Goal: Navigation & Orientation: Find specific page/section

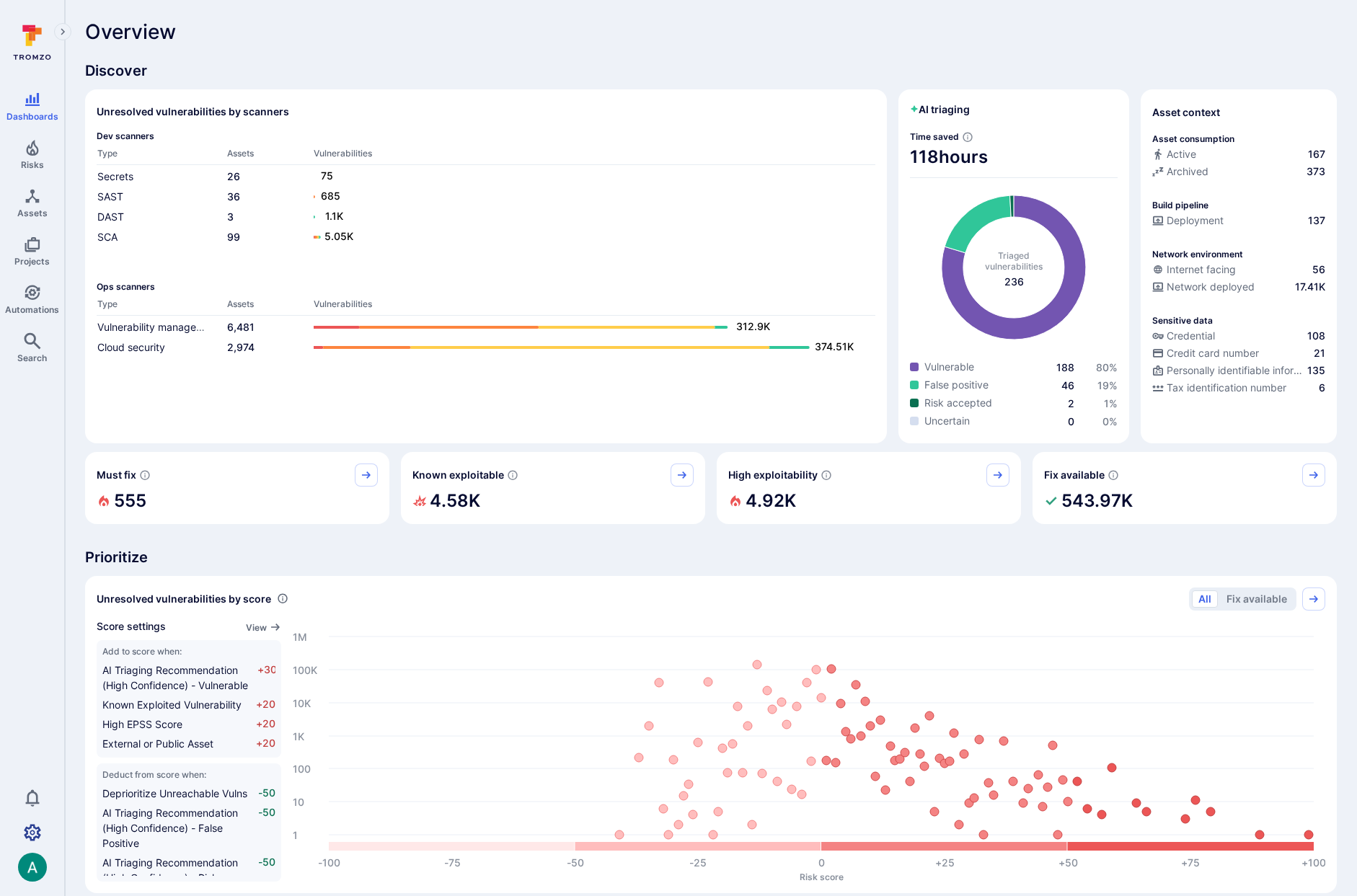
click at [31, 832] on icon "Settings" at bounding box center [32, 832] width 17 height 17
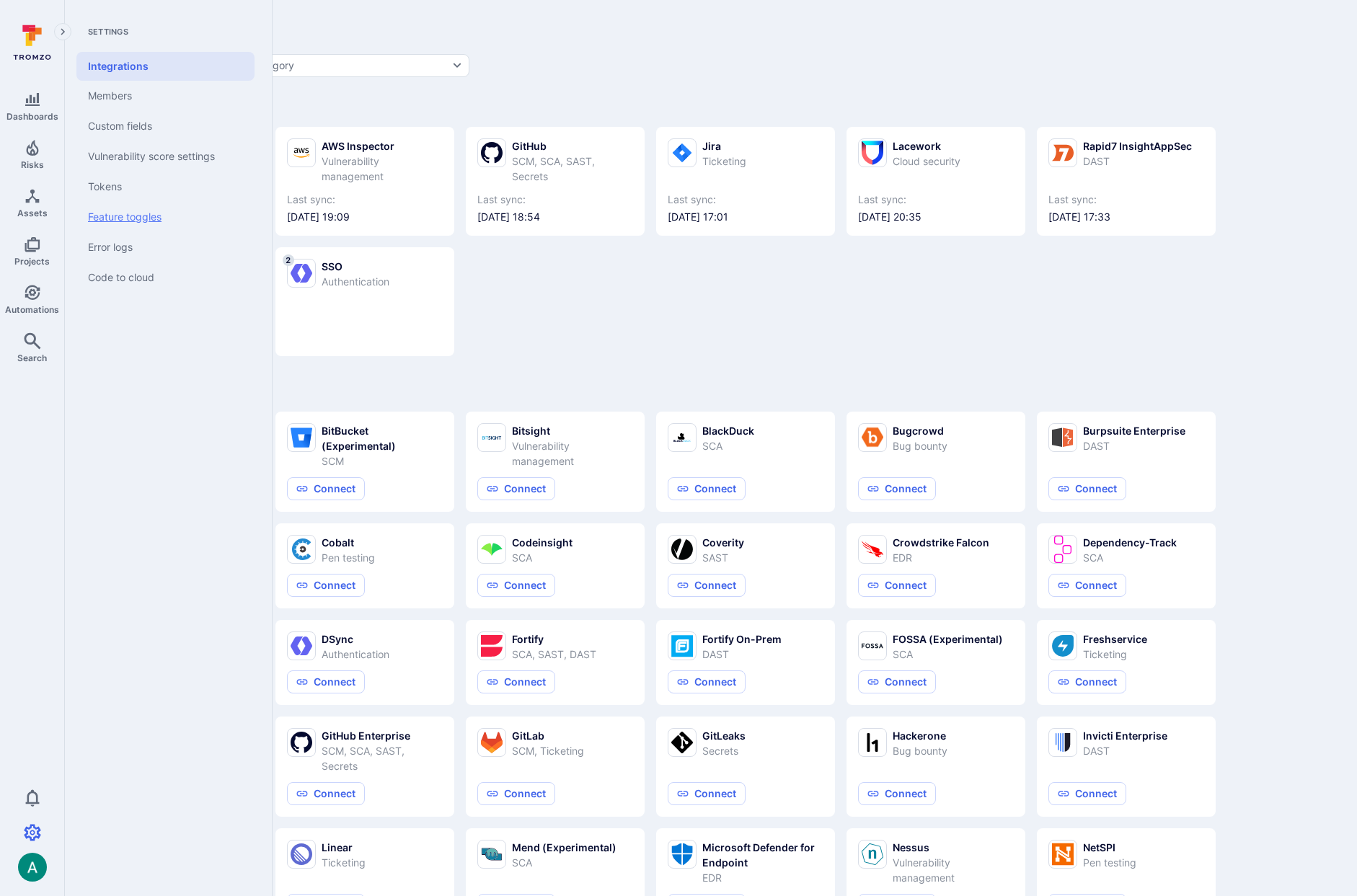
click at [131, 223] on link "Feature toggles" at bounding box center [166, 217] width 178 height 30
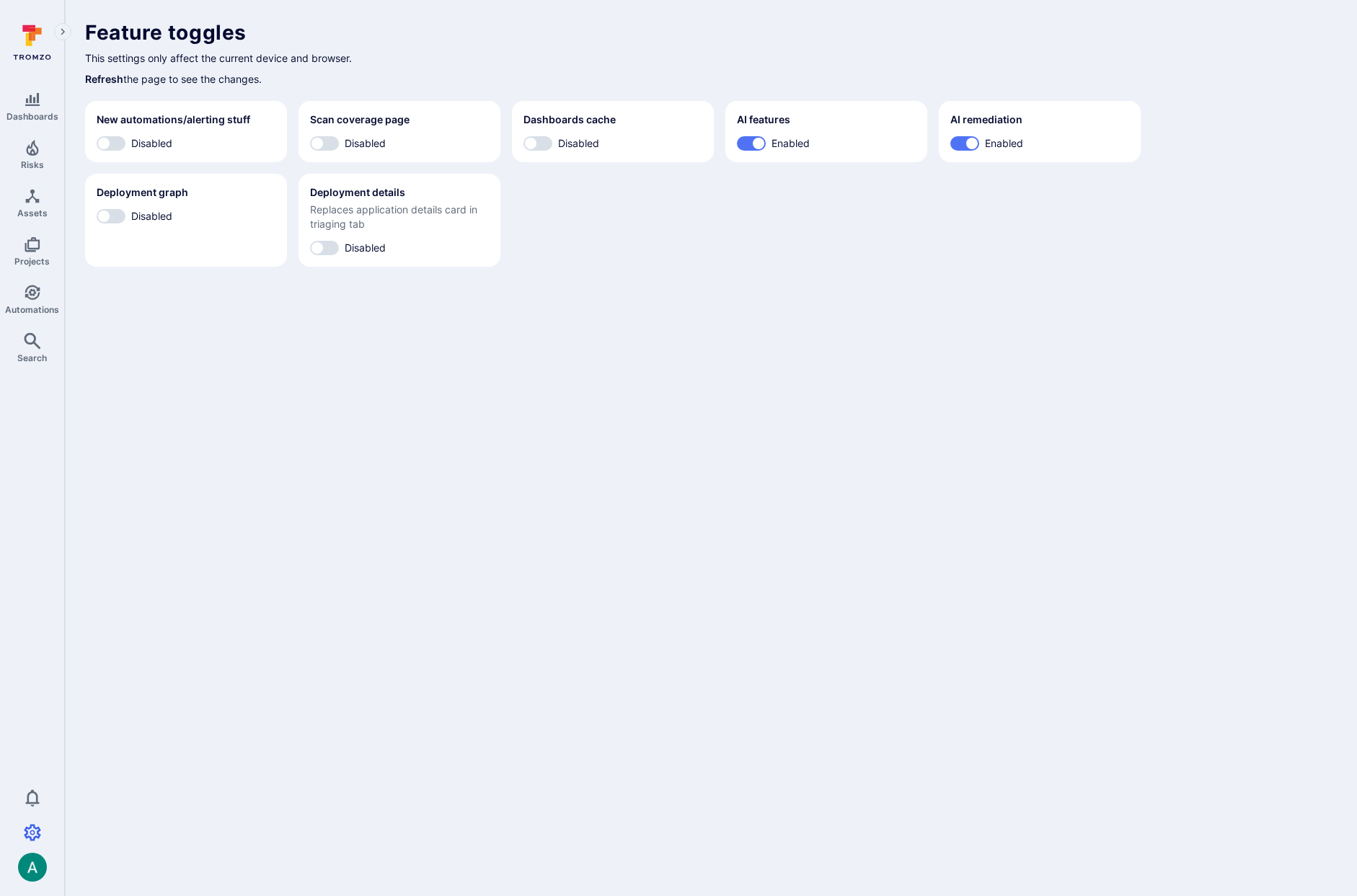
click at [146, 214] on span "Disabled" at bounding box center [151, 216] width 41 height 15
click at [125, 214] on input "Disabled" at bounding box center [104, 216] width 43 height 14
checkbox input "true"
click at [372, 248] on span "Disabled" at bounding box center [364, 247] width 41 height 15
click at [339, 248] on input "Disabled" at bounding box center [317, 247] width 43 height 14
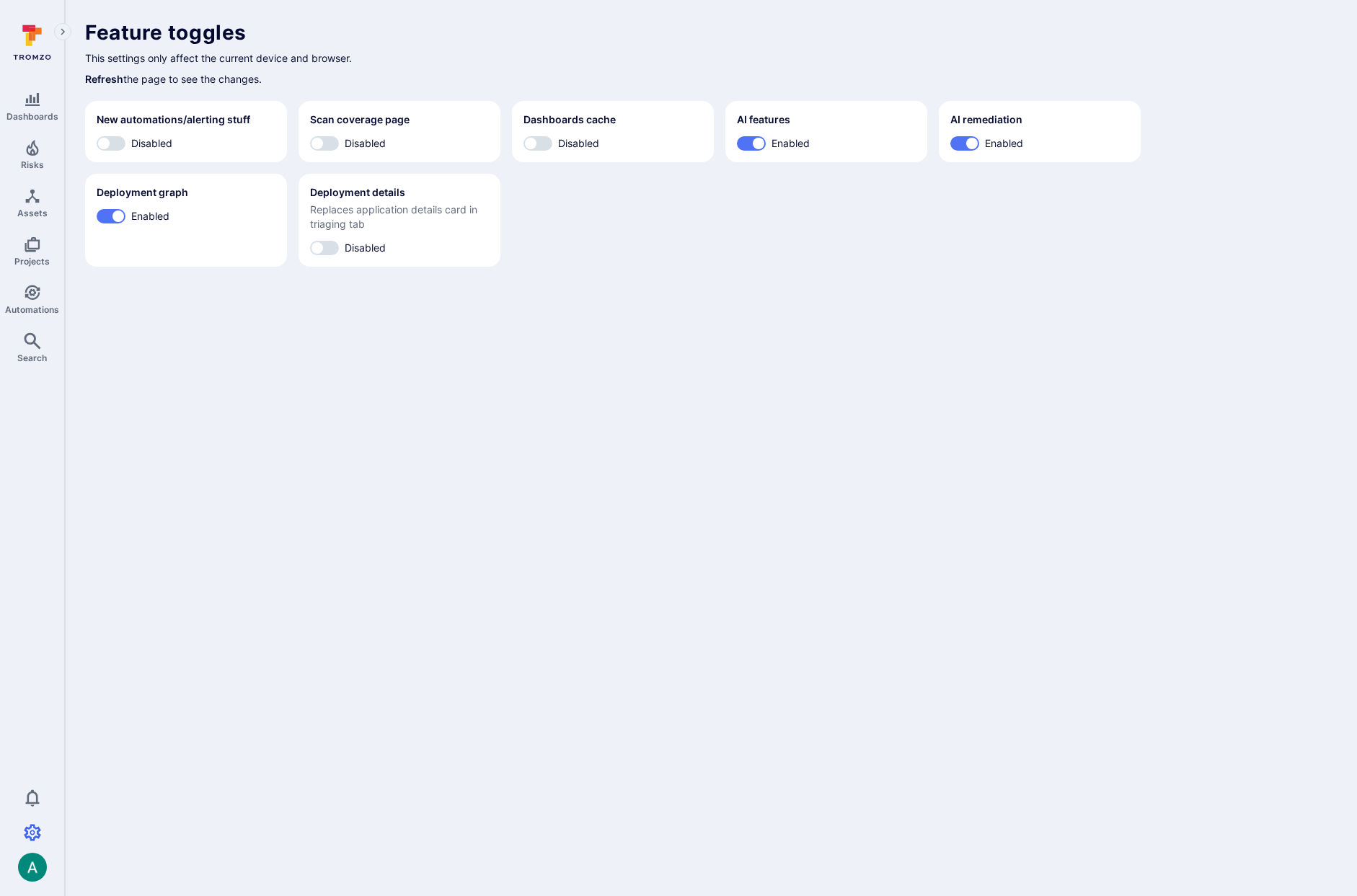
checkbox input "true"
click at [660, 329] on body "Dashboards Risks Assets Projects Automations Search 0 Settings Integrations Mem…" at bounding box center [678, 448] width 1357 height 896
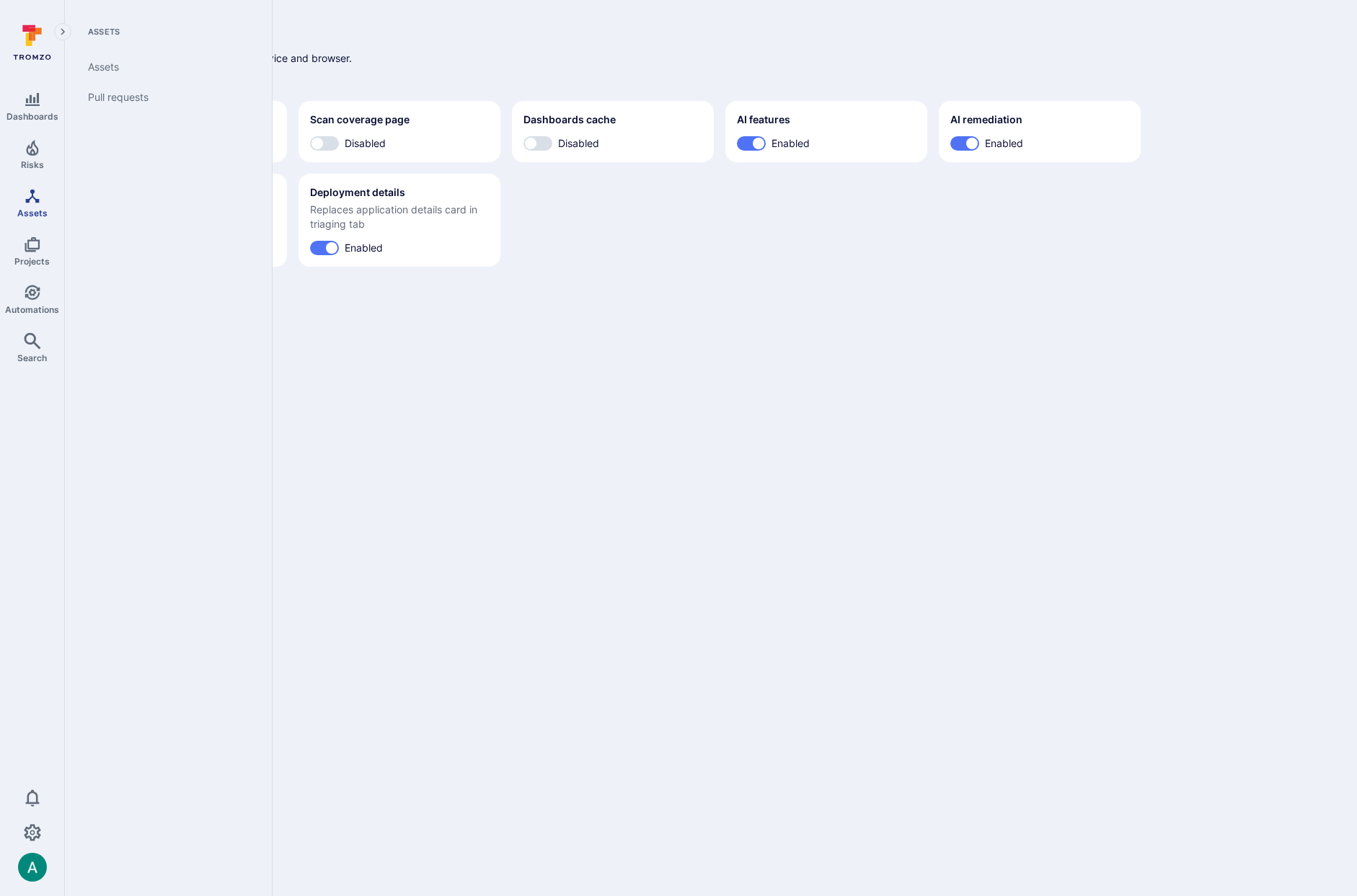
click at [26, 208] on span "Assets" at bounding box center [32, 213] width 30 height 11
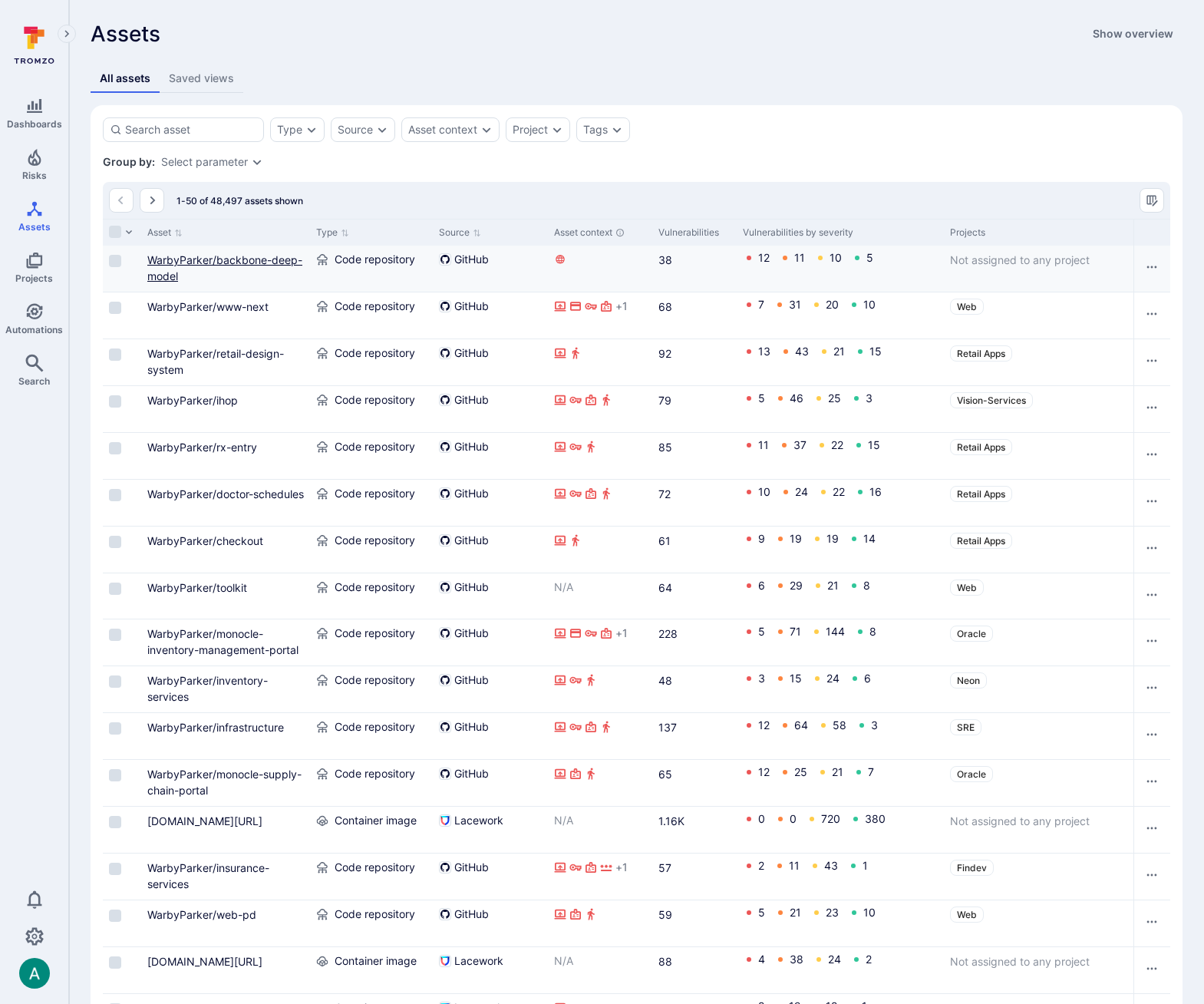
click at [210, 264] on link "WarbyParker/backbone-deep-model" at bounding box center [225, 268] width 155 height 29
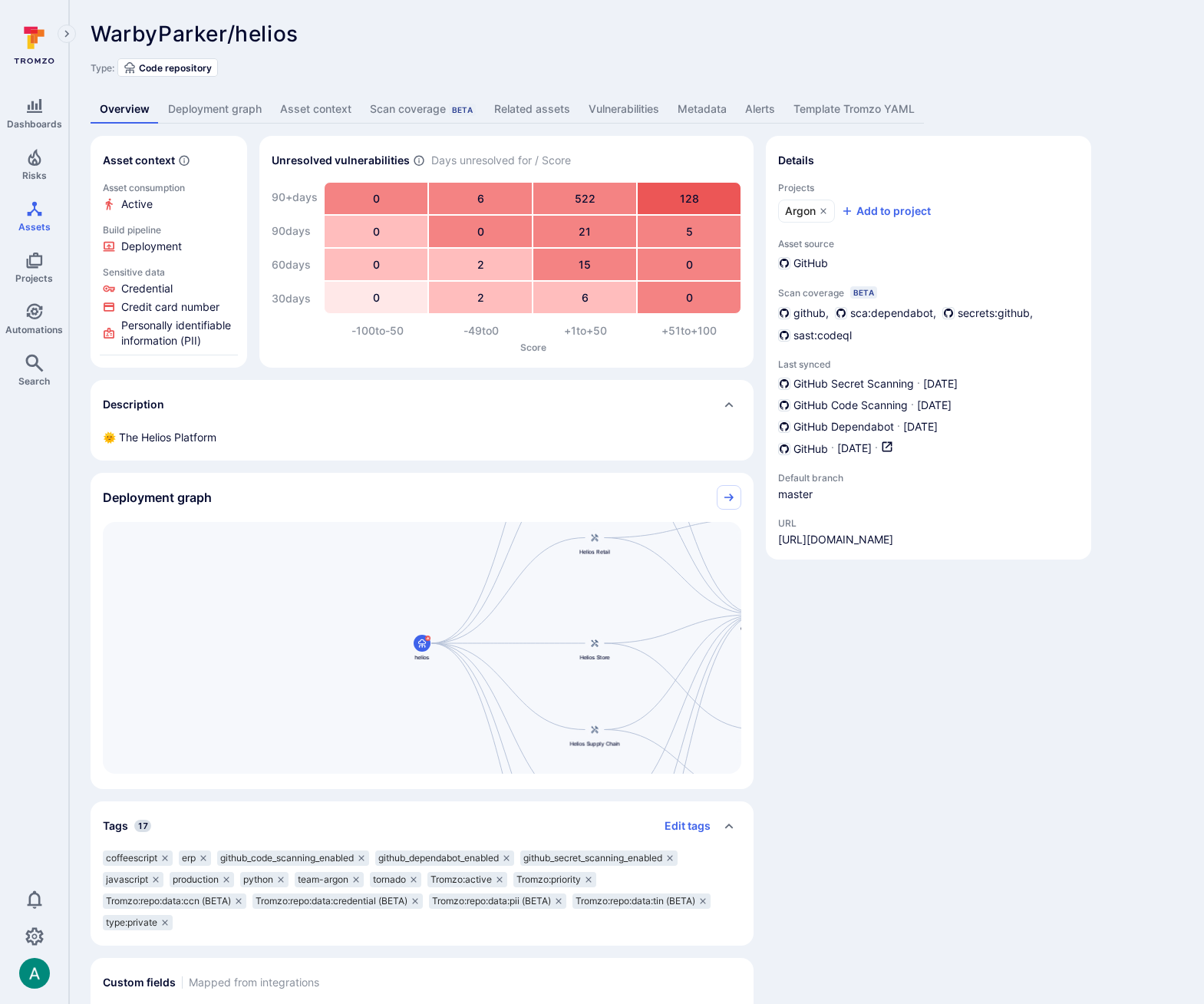
click at [211, 114] on link "Deployment graph" at bounding box center [215, 109] width 112 height 28
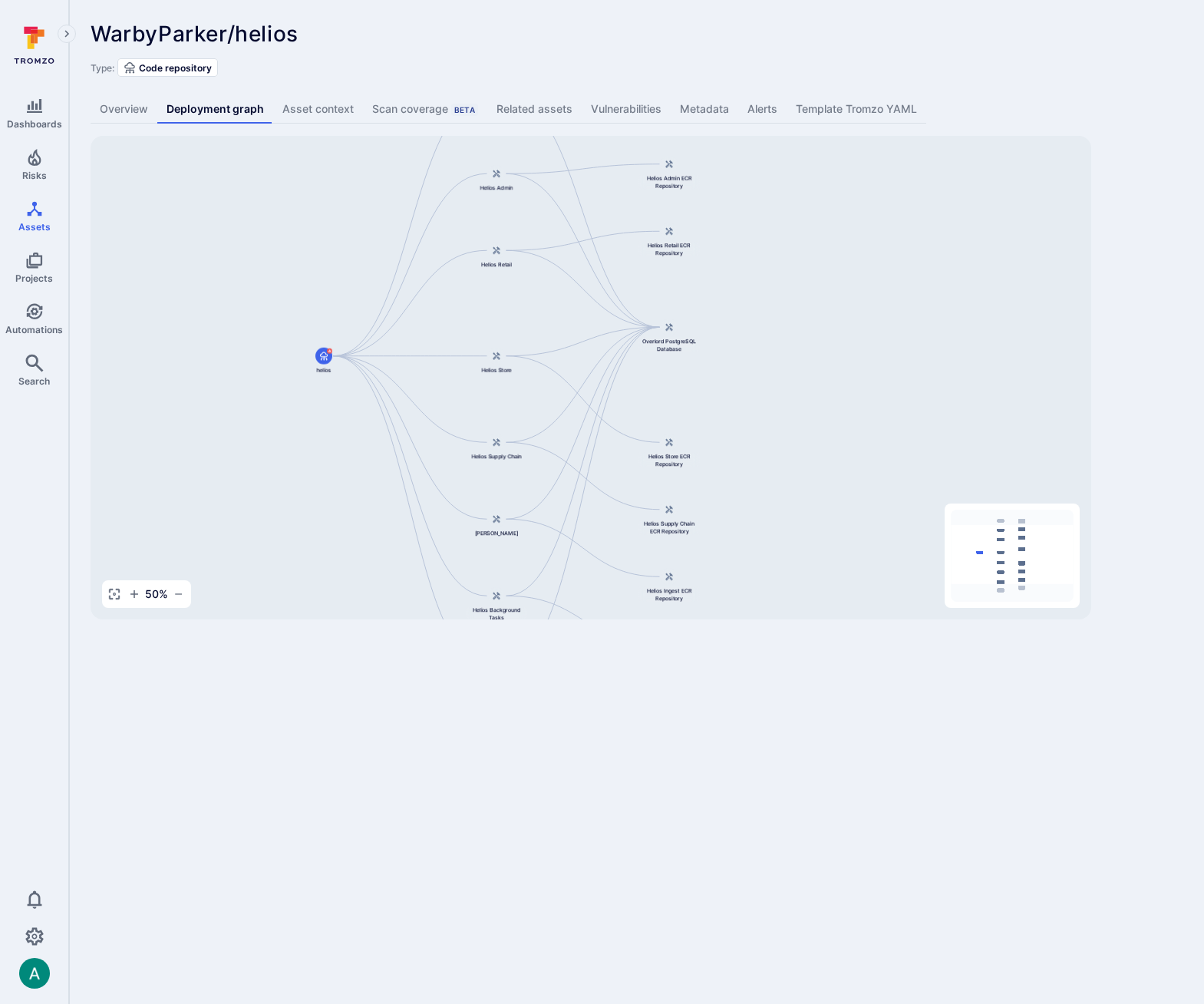
drag, startPoint x: 877, startPoint y: 412, endPoint x: 783, endPoint y: 423, distance: 94.6
click at [783, 422] on div "Helios API helios Overlord PostgreSQL Database Helios Admin Helios Retail Helio…" at bounding box center [591, 378] width 1001 height 483
drag, startPoint x: 93, startPoint y: 33, endPoint x: 310, endPoint y: 24, distance: 217.2
click at [310, 24] on div "WarbyParker/helios ... Show more" at bounding box center [527, 33] width 872 height 24
copy span "WarbyParker/helios"
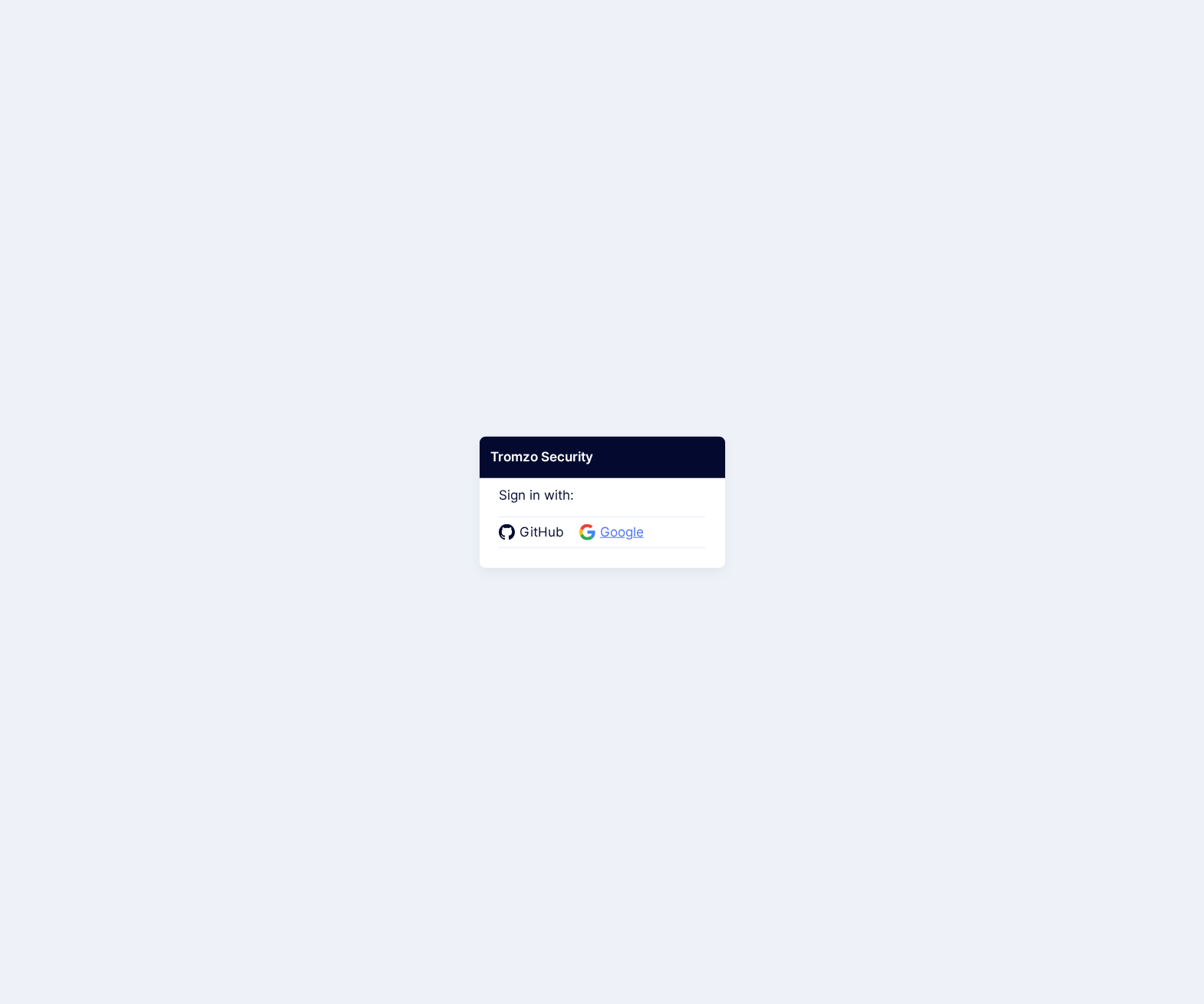
click at [623, 535] on span "Google" at bounding box center [622, 532] width 53 height 20
